Goal: Task Accomplishment & Management: Use online tool/utility

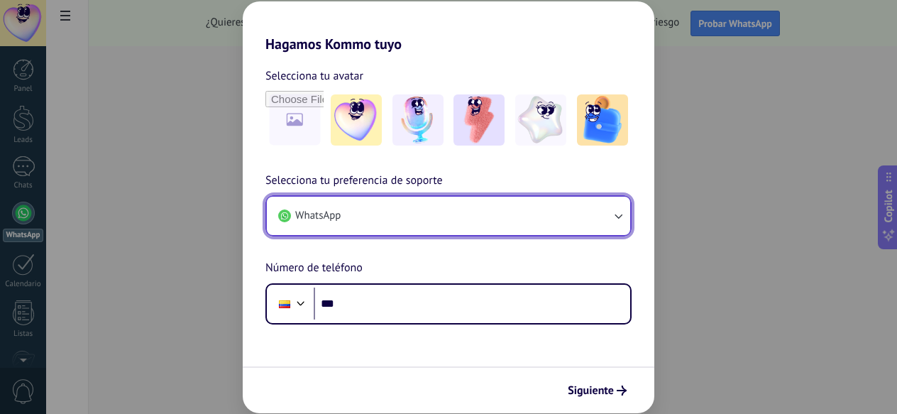
click at [367, 212] on button "WhatsApp" at bounding box center [449, 216] width 364 height 38
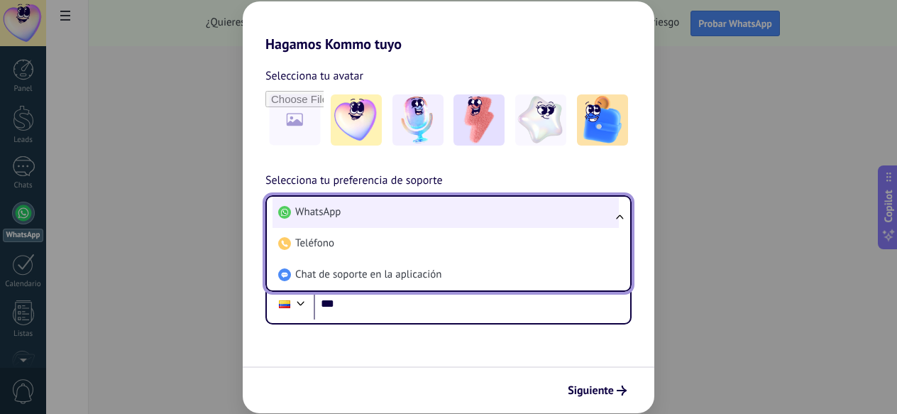
click at [381, 214] on li "WhatsApp" at bounding box center [446, 212] width 346 height 31
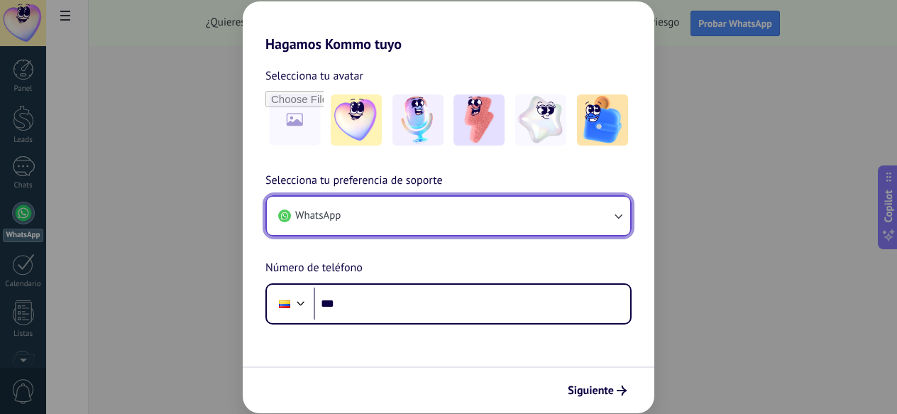
click at [381, 214] on button "WhatsApp" at bounding box center [449, 216] width 364 height 38
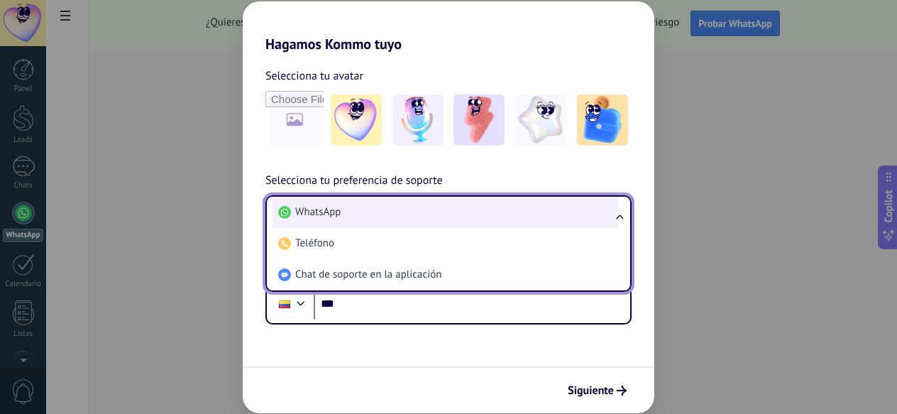
click at [372, 212] on li "WhatsApp" at bounding box center [446, 212] width 346 height 31
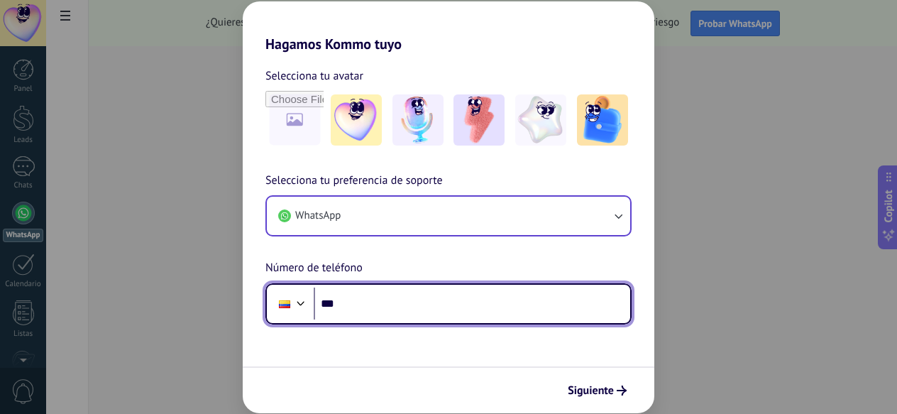
click at [372, 290] on input "***" at bounding box center [472, 304] width 317 height 33
type input "**********"
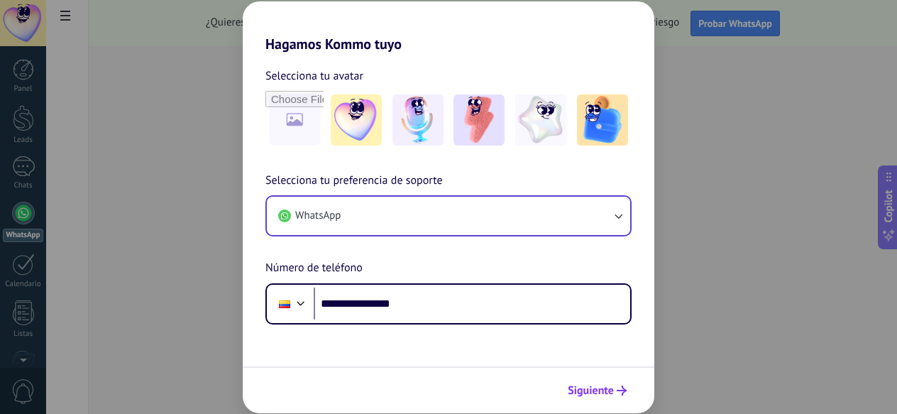
click at [584, 394] on span "Siguiente" at bounding box center [591, 391] width 46 height 10
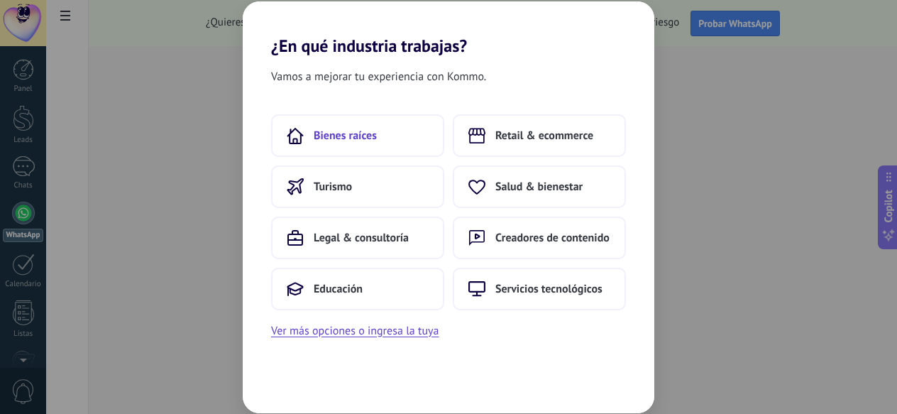
click at [348, 136] on span "Bienes raíces" at bounding box center [345, 136] width 63 height 14
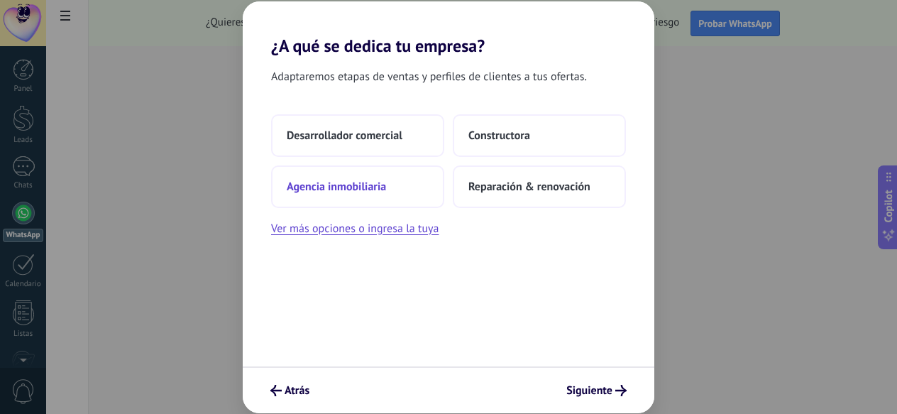
click at [403, 195] on button "Agencia inmobiliaria" at bounding box center [357, 186] width 173 height 43
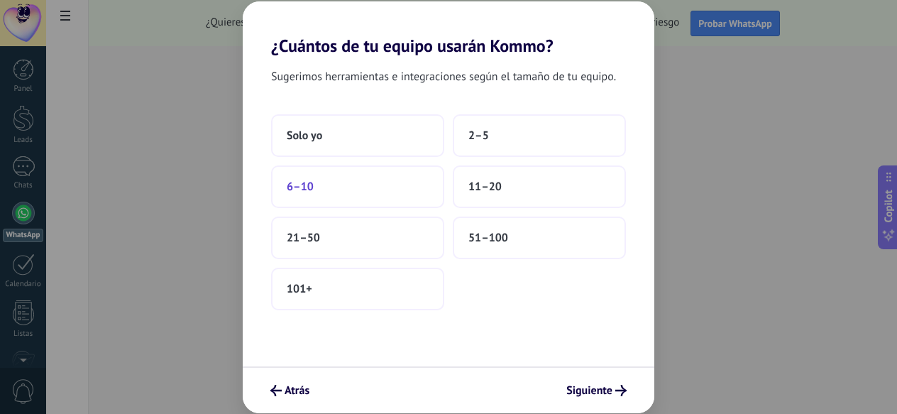
click at [376, 197] on button "6–10" at bounding box center [357, 186] width 173 height 43
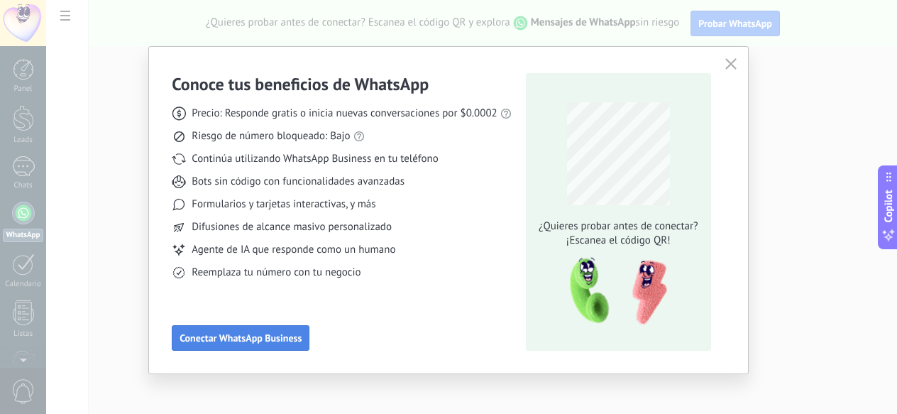
click at [290, 340] on span "Conectar WhatsApp Business" at bounding box center [241, 338] width 122 height 10
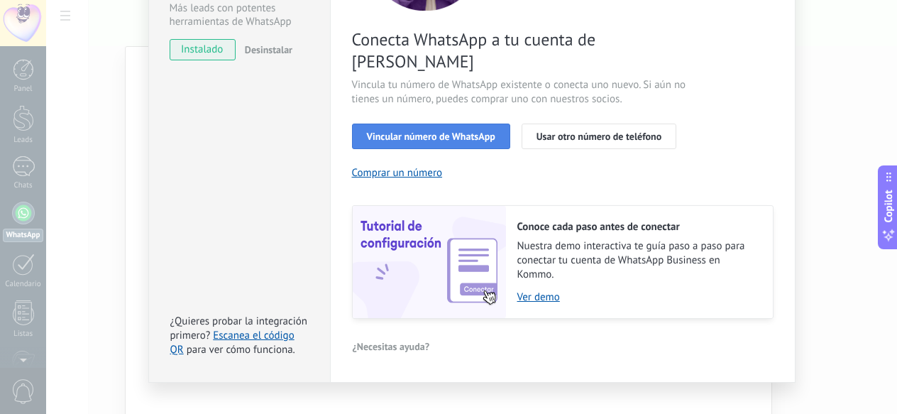
click at [427, 131] on span "Vincular número de WhatsApp" at bounding box center [431, 136] width 129 height 10
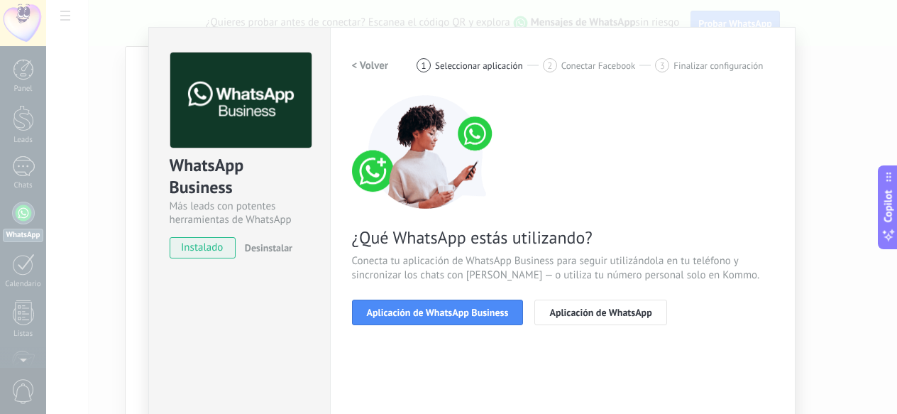
scroll to position [21, 0]
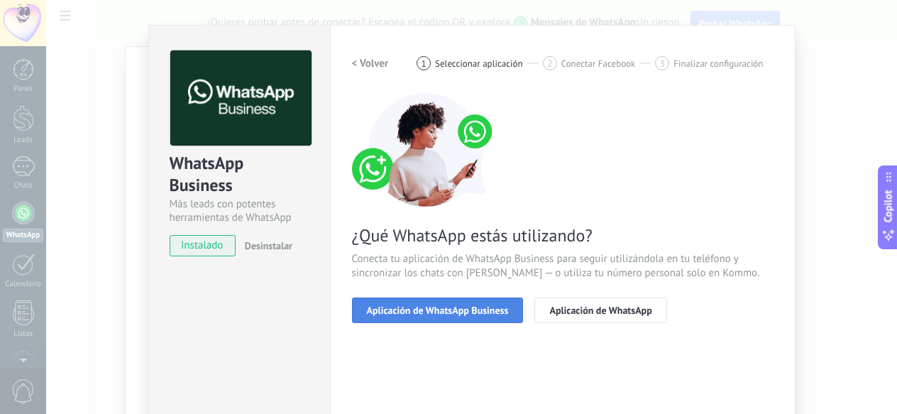
click at [395, 317] on button "Aplicación de WhatsApp Business" at bounding box center [438, 310] width 172 height 26
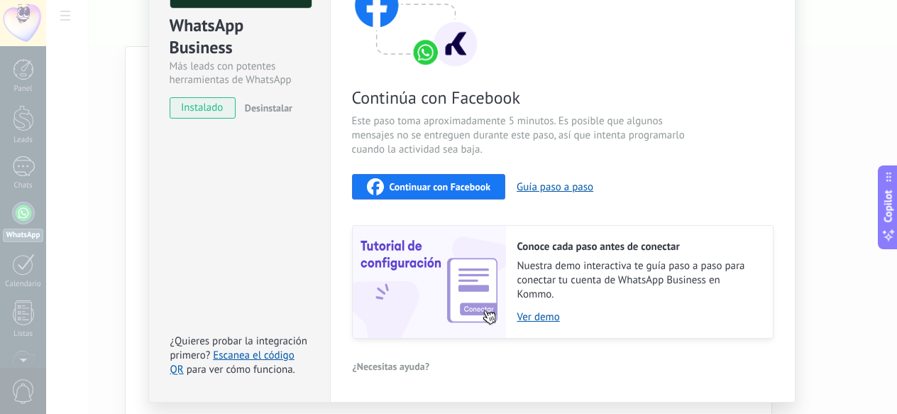
scroll to position [151, 0]
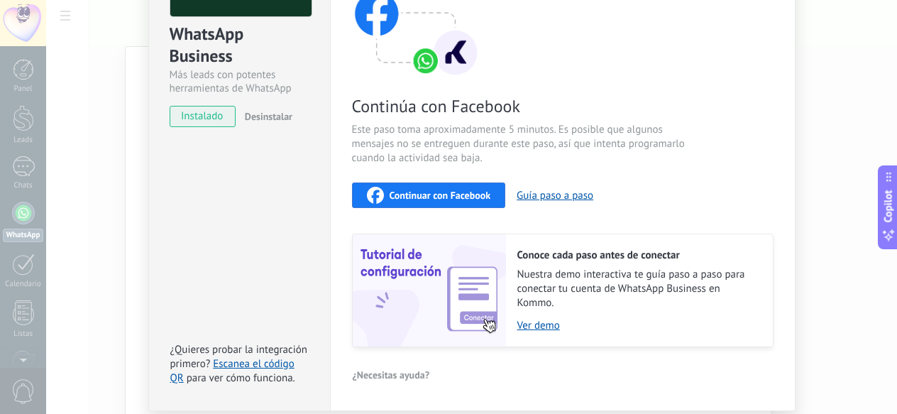
click at [398, 195] on span "Continuar con Facebook" at bounding box center [441, 195] width 102 height 10
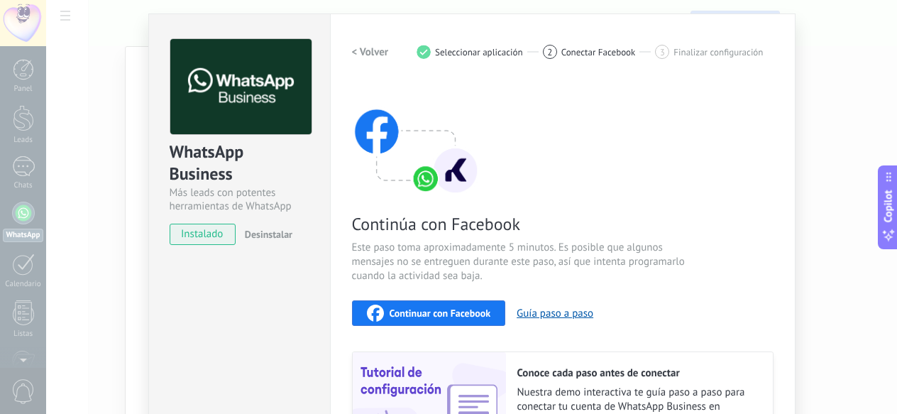
scroll to position [0, 0]
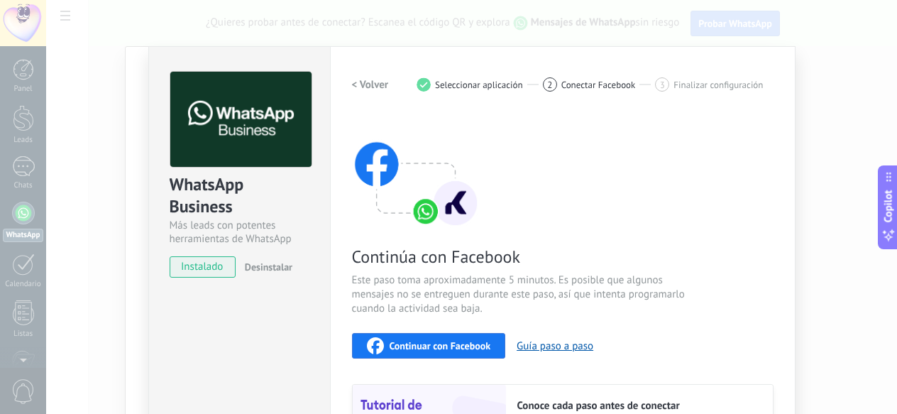
click at [361, 82] on h2 "< Volver" at bounding box center [370, 84] width 37 height 13
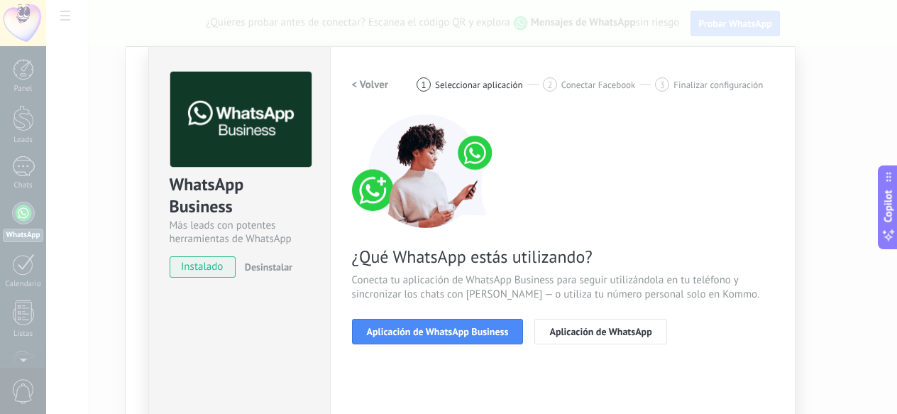
click at [361, 82] on h2 "< Volver" at bounding box center [370, 84] width 37 height 13
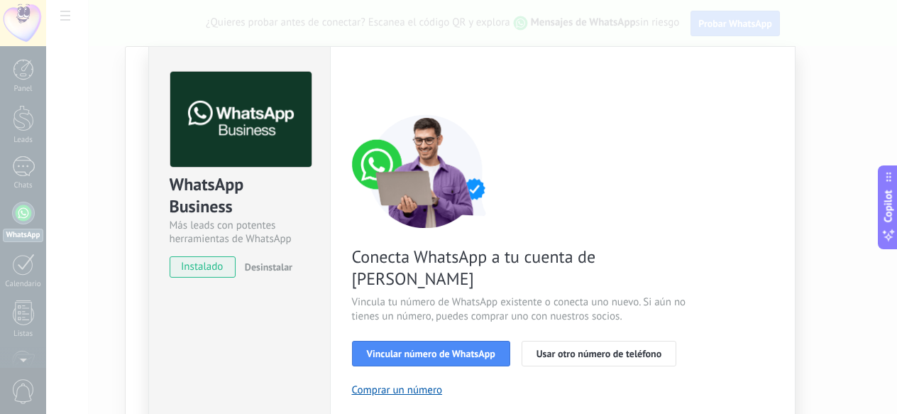
click at [361, 82] on div "< Volver 1 Seleccionar aplicación 2 Conectar Facebook 3 Finalizar configuración" at bounding box center [563, 85] width 422 height 26
click at [824, 185] on div "WhatsApp Business Más leads con potentes herramientas de WhatsApp instalado Des…" at bounding box center [471, 207] width 851 height 414
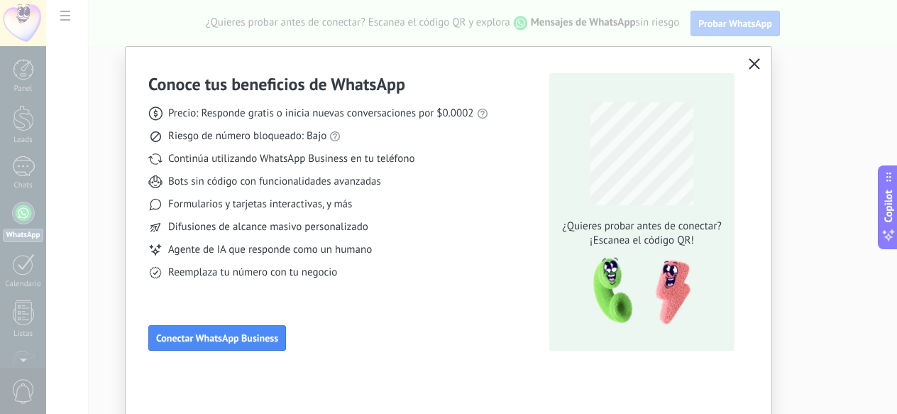
click at [750, 60] on icon "button" at bounding box center [754, 63] width 11 height 11
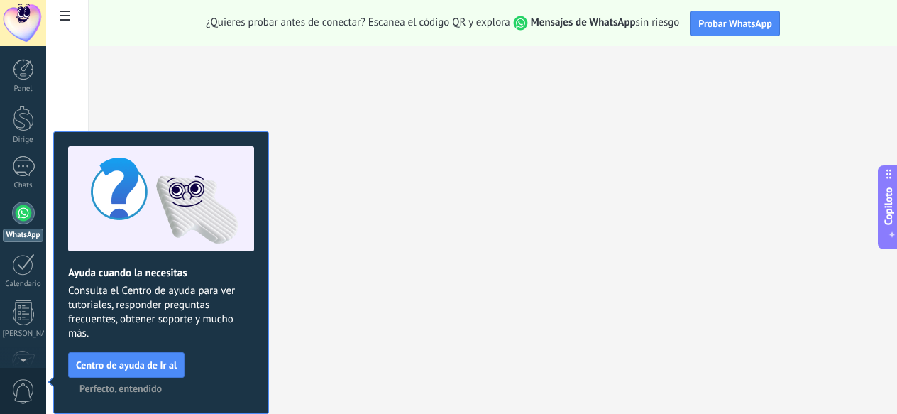
click at [142, 385] on span "Perfecto, entendido" at bounding box center [121, 388] width 82 height 10
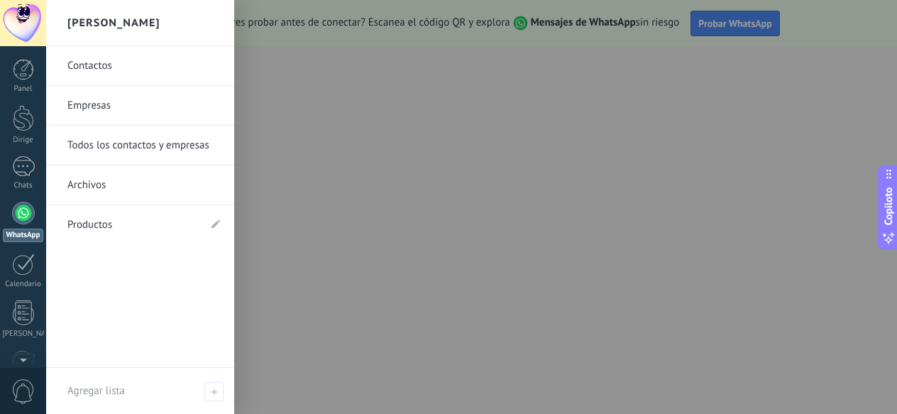
click at [28, 212] on div at bounding box center [23, 213] width 23 height 23
